Goal: Browse casually

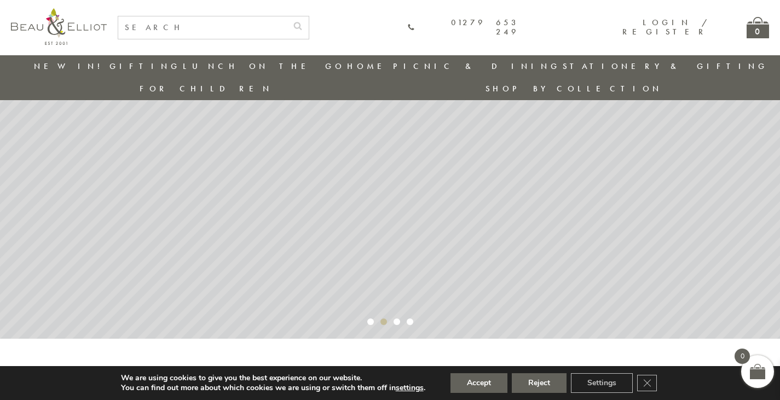
scroll to position [125, 0]
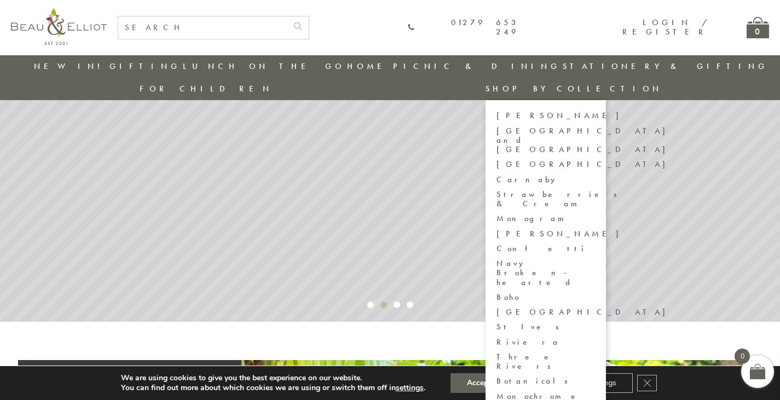
click at [662, 83] on link "Shop by collection" at bounding box center [573, 88] width 177 height 11
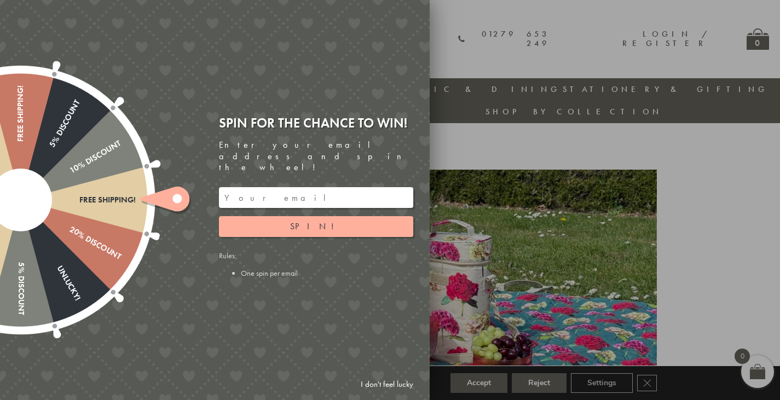
click at [742, 200] on div at bounding box center [390, 200] width 780 height 400
click at [391, 379] on link "I don't feel lucky" at bounding box center [386, 384] width 63 height 20
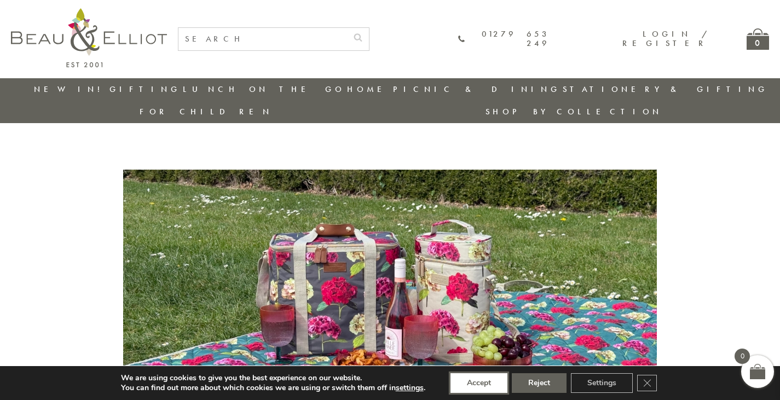
click at [485, 382] on button "Accept" at bounding box center [478, 383] width 57 height 20
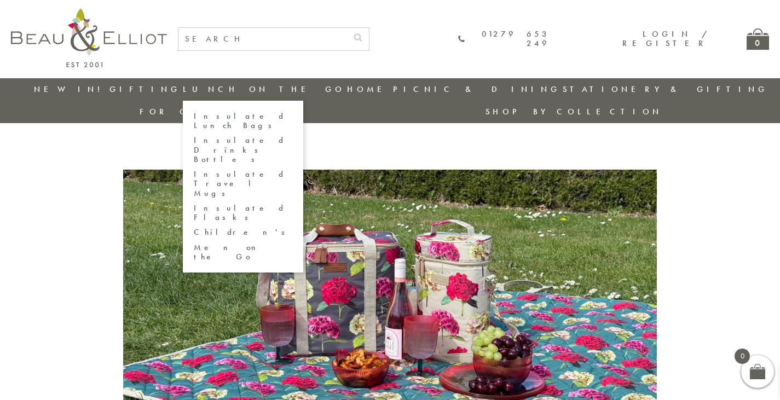
click at [222, 114] on link "Insulated Lunch Bags" at bounding box center [243, 121] width 99 height 19
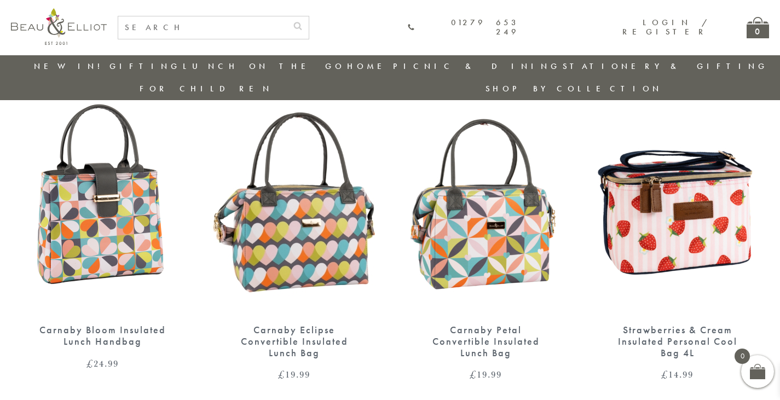
scroll to position [1374, 0]
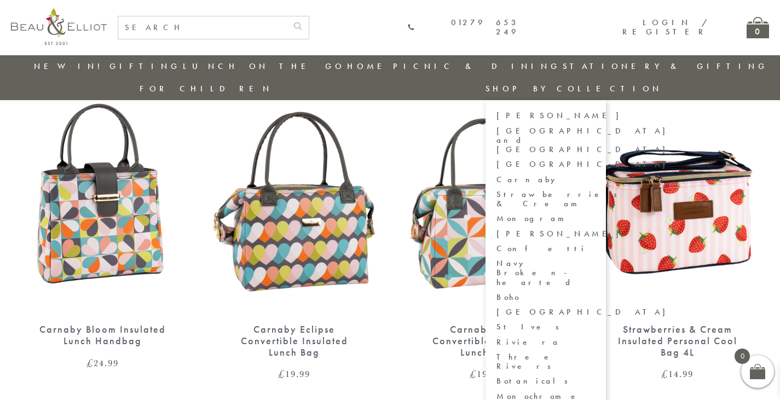
click at [595, 175] on link "Carnaby" at bounding box center [545, 179] width 99 height 9
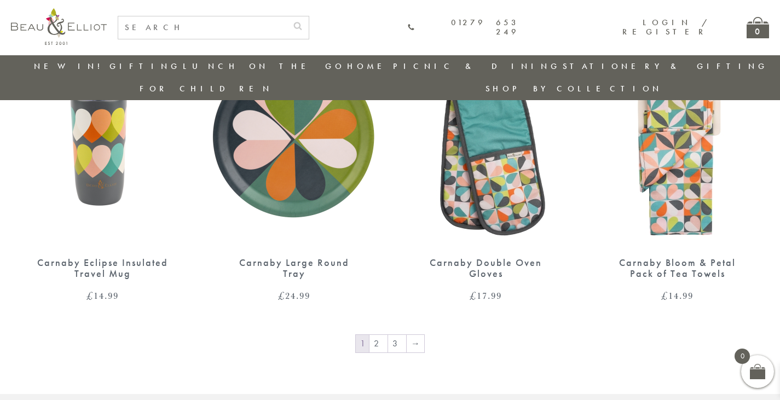
scroll to position [1426, 0]
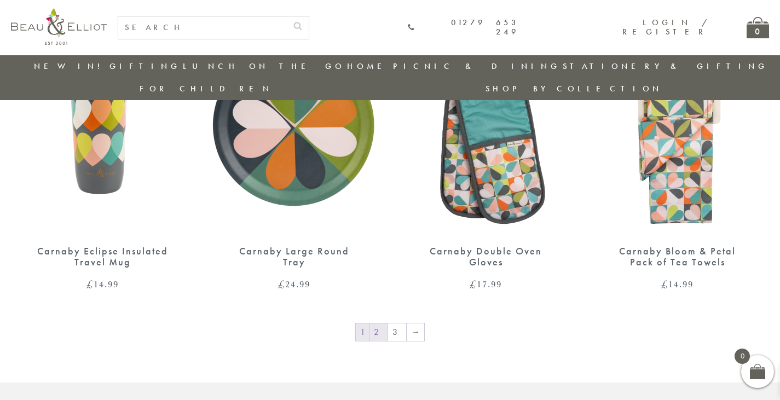
click at [379, 323] on link "2" at bounding box center [378, 332] width 18 height 18
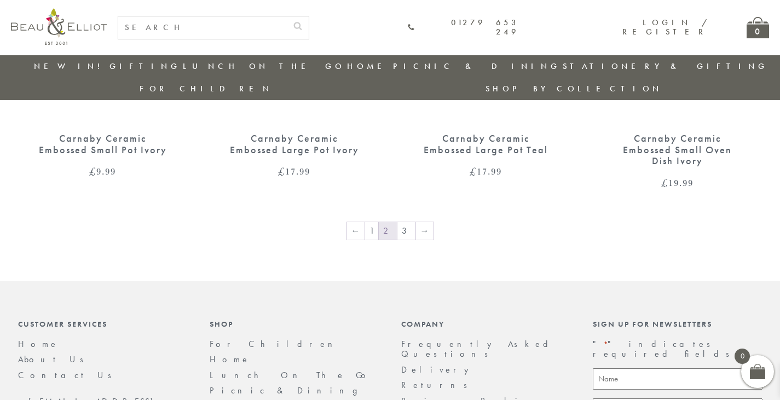
scroll to position [1524, 0]
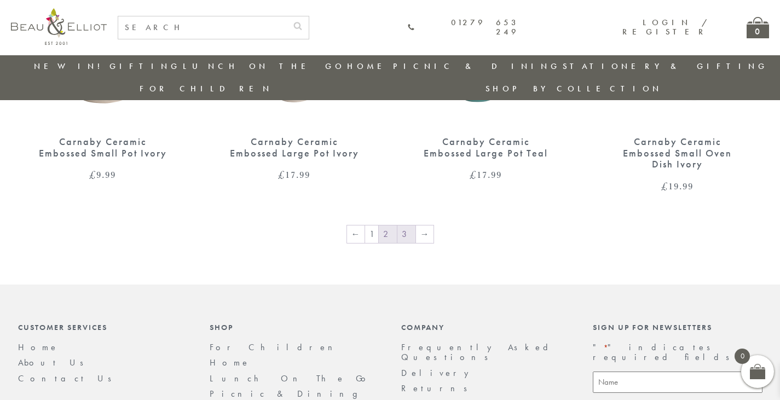
click at [404, 225] on link "3" at bounding box center [406, 234] width 18 height 18
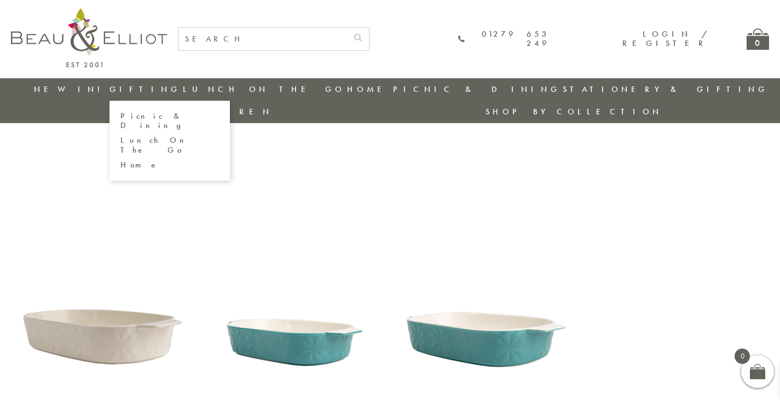
click at [129, 91] on link "Gifting" at bounding box center [144, 89] width 71 height 11
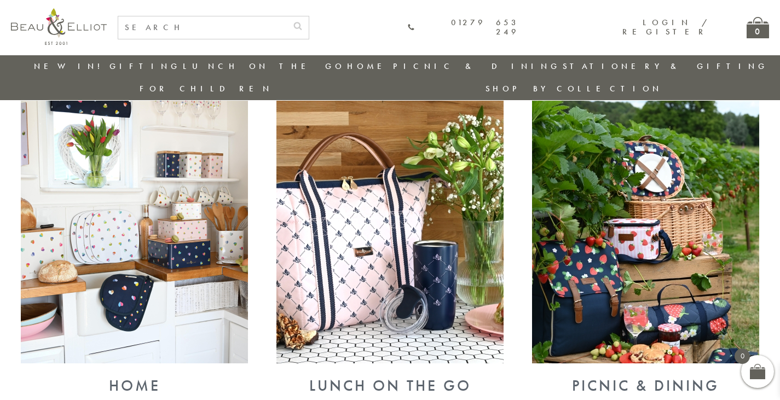
scroll to position [391, 0]
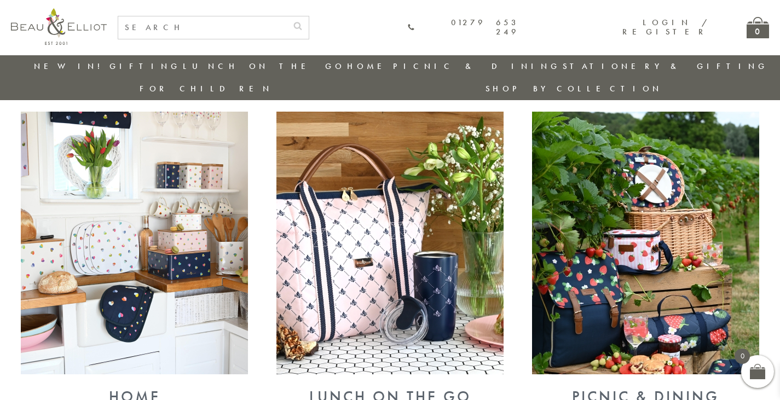
click at [190, 272] on img at bounding box center [134, 243] width 227 height 263
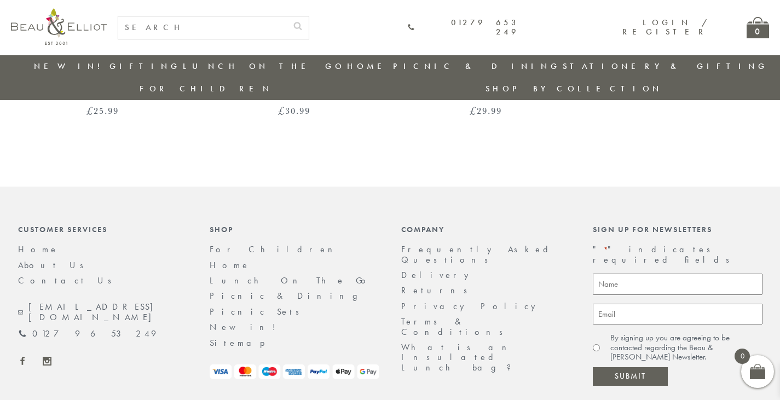
scroll to position [308, 0]
click at [415, 269] on link "Delivery" at bounding box center [437, 274] width 73 height 11
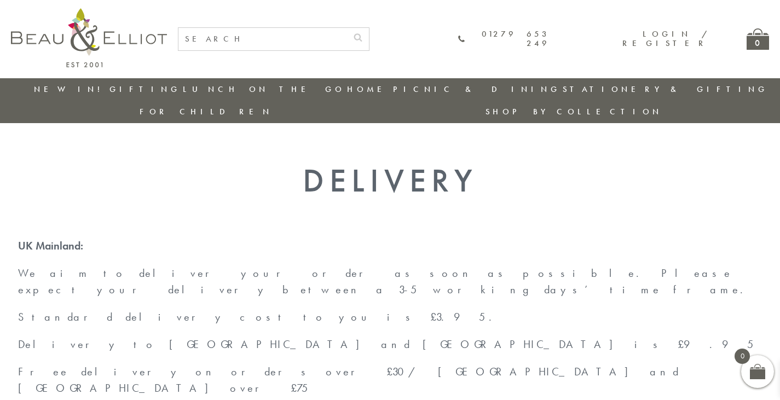
click at [97, 43] on img at bounding box center [89, 37] width 156 height 59
